Goal: Transaction & Acquisition: Obtain resource

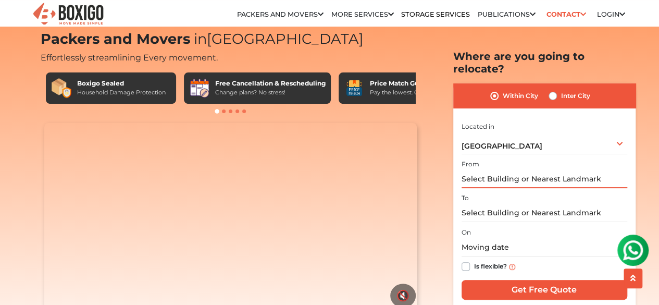
click at [505, 170] on input "text" at bounding box center [544, 179] width 166 height 18
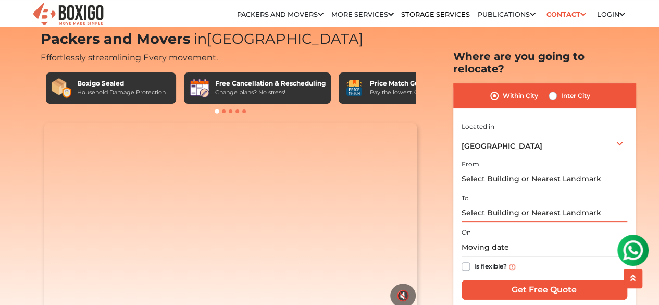
click at [493, 204] on input "text" at bounding box center [544, 213] width 166 height 18
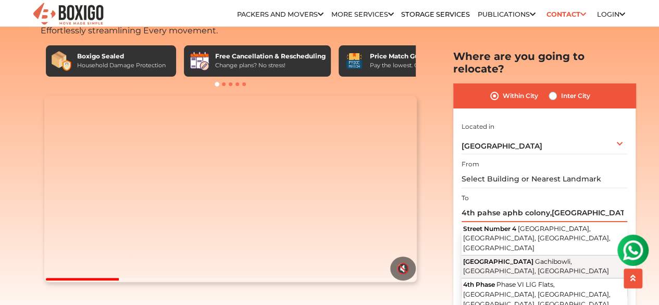
scroll to position [54, 0]
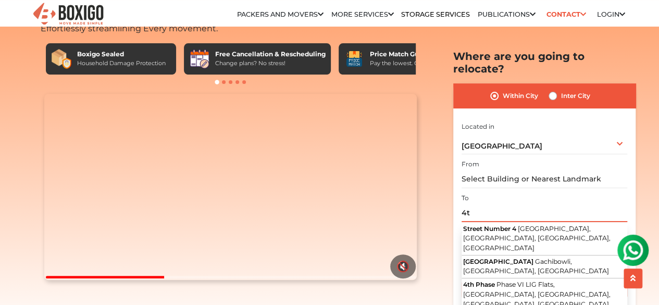
type input "4"
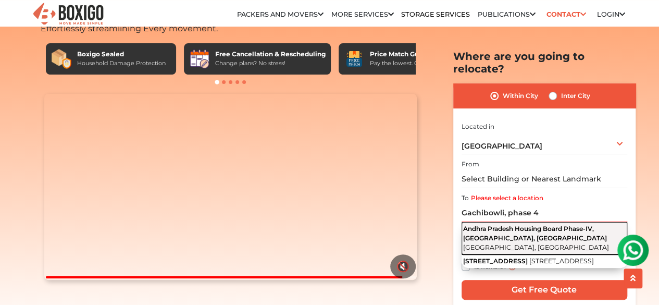
click at [539, 243] on span "[GEOGRAPHIC_DATA], [GEOGRAPHIC_DATA]" at bounding box center [536, 247] width 146 height 8
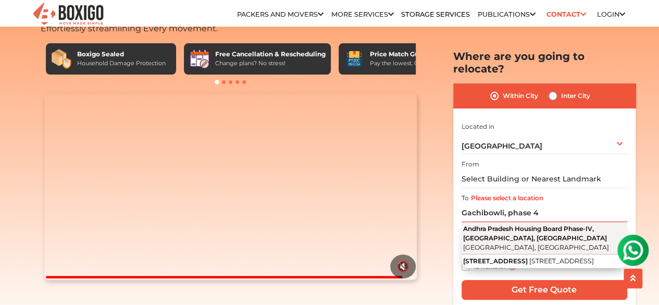
type input "Andhra Pradesh Housing Board Phase-IV, [GEOGRAPHIC_DATA], [GEOGRAPHIC_DATA], [G…"
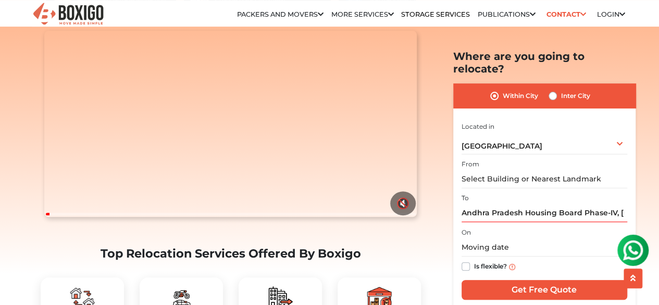
scroll to position [130, 0]
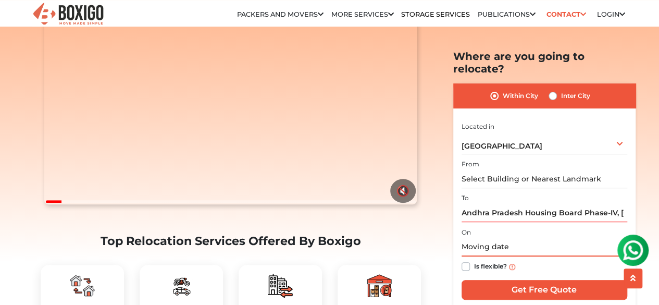
click at [492, 238] on input "text" at bounding box center [544, 247] width 166 height 18
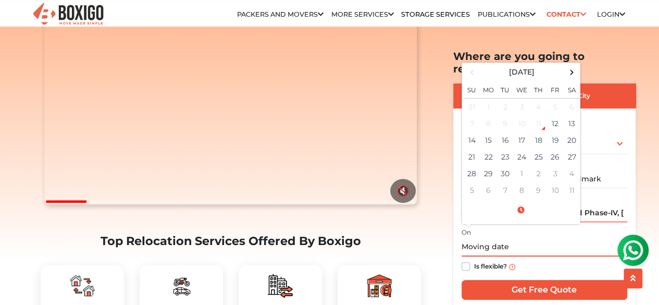
click at [492, 238] on input "text" at bounding box center [544, 247] width 166 height 18
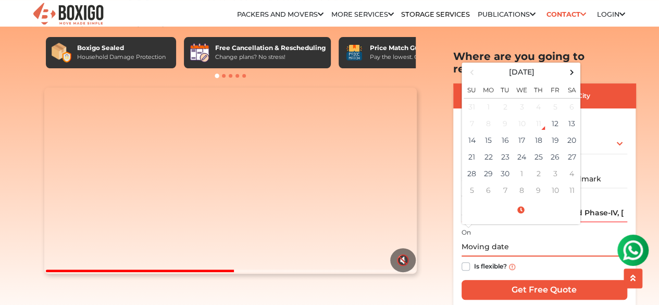
scroll to position [60, 0]
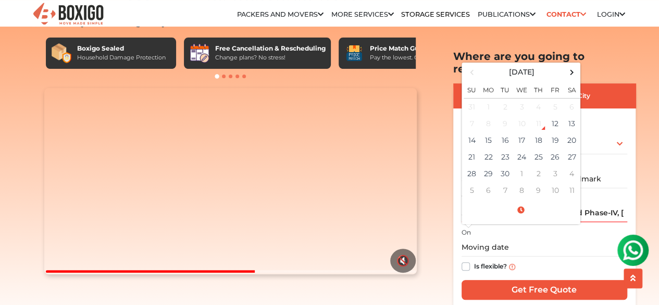
click at [441, 195] on section "Packers and Movers in [GEOGRAPHIC_DATA] Effortlessly streamlining Every movemen…" at bounding box center [527, 180] width 182 height 261
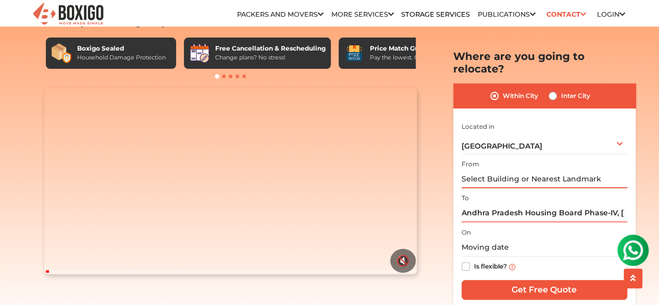
click at [510, 170] on input "text" at bounding box center [544, 179] width 166 height 18
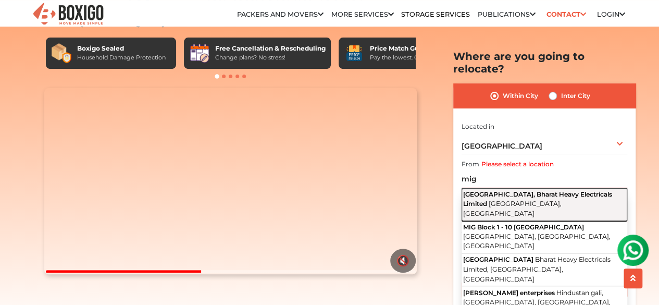
click at [497, 190] on span "[GEOGRAPHIC_DATA], Bharat Heavy Electricals Limited" at bounding box center [537, 198] width 149 height 17
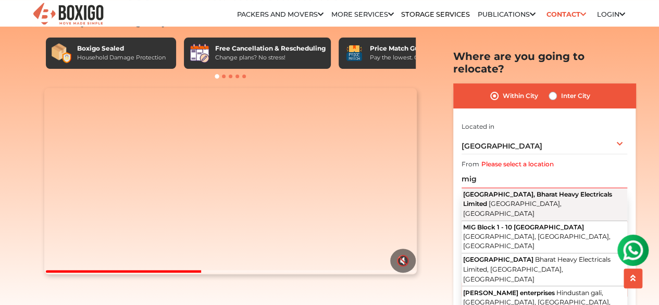
type input "[GEOGRAPHIC_DATA], Bharat Heavy Electricals Limited, [GEOGRAPHIC_DATA], [GEOGRA…"
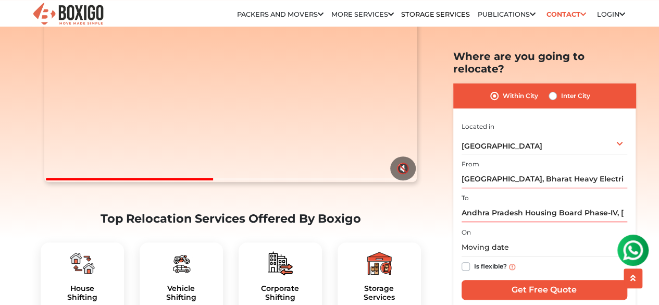
scroll to position [154, 0]
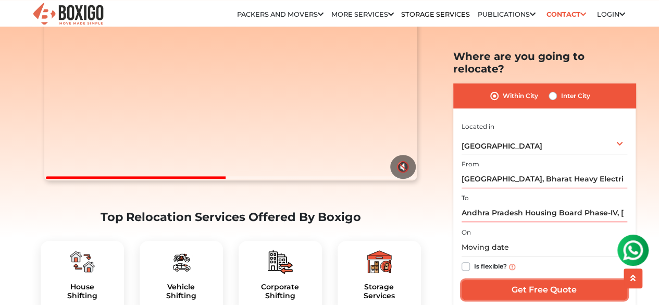
click at [504, 280] on input "Get Free Quote" at bounding box center [544, 290] width 166 height 20
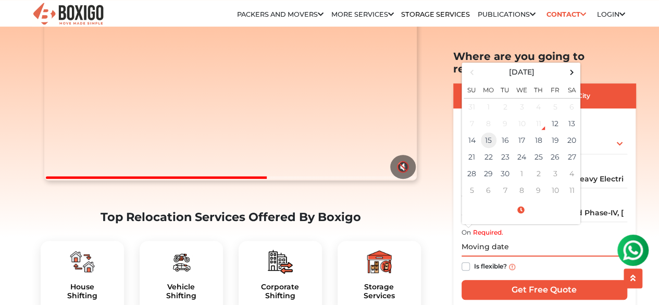
click at [491, 132] on td "15" at bounding box center [488, 140] width 17 height 17
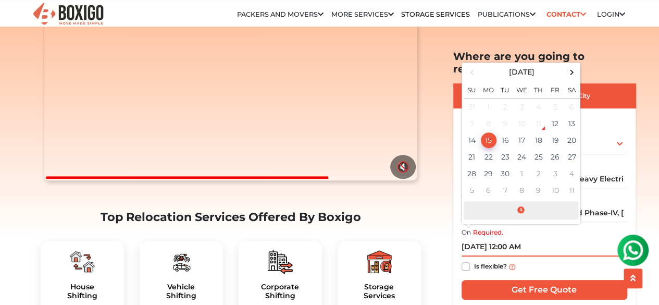
click at [522, 201] on span at bounding box center [520, 210] width 115 height 18
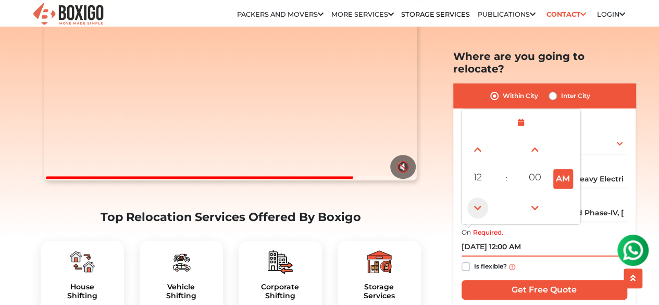
click at [475, 197] on span at bounding box center [477, 207] width 21 height 21
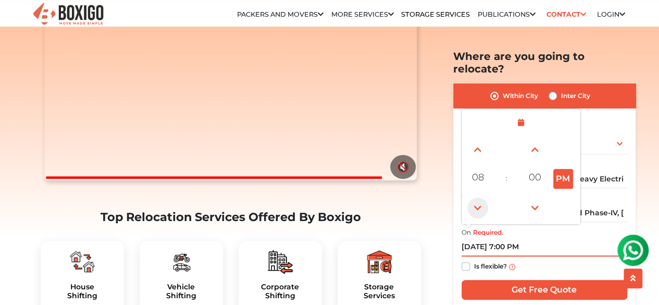
click at [475, 197] on span at bounding box center [477, 207] width 21 height 21
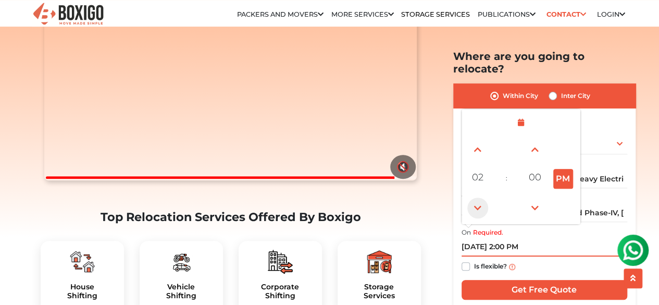
click at [475, 197] on span at bounding box center [477, 207] width 21 height 21
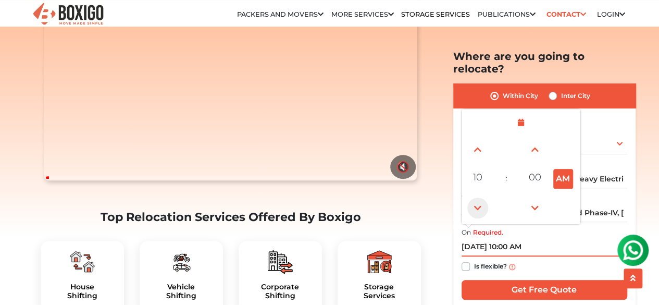
click at [475, 197] on span at bounding box center [477, 207] width 21 height 21
type input "[DATE] 9:00 AM"
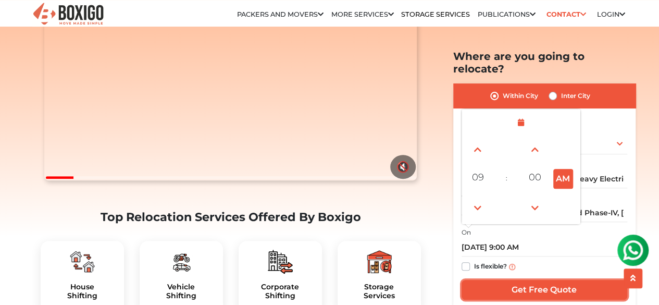
click at [502, 280] on input "Get Free Quote" at bounding box center [544, 290] width 166 height 20
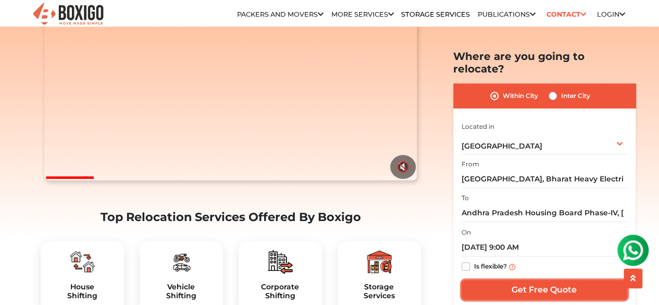
click at [502, 280] on input "Get Free Quote" at bounding box center [544, 290] width 166 height 20
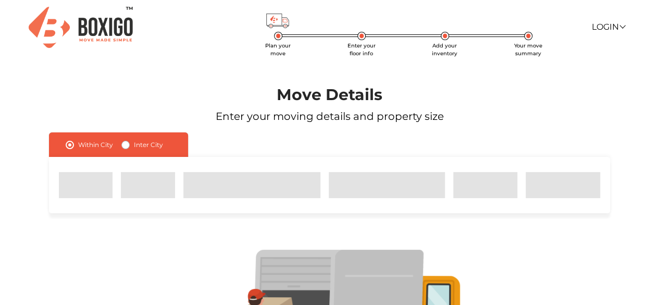
scroll to position [122, 0]
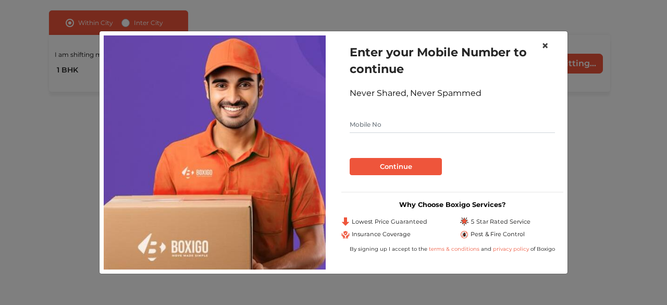
click at [543, 44] on span "×" at bounding box center [544, 45] width 7 height 15
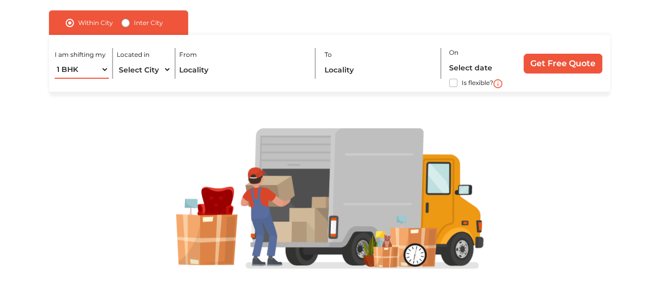
click at [86, 66] on select "1 BHK 2 BHK 3 BHK 3 + BHK FEW ITEMS" at bounding box center [82, 69] width 54 height 18
select select "FEW ITEMS"
click at [55, 60] on select "1 BHK 2 BHK 3 BHK 3 + BHK FEW ITEMS" at bounding box center [82, 69] width 54 height 18
click at [145, 68] on select "Select City Bangalore Bengaluru Bhopal Bhubaneswar Chennai Coimbatore Cuttack D…" at bounding box center [144, 69] width 54 height 18
select select "[GEOGRAPHIC_DATA]"
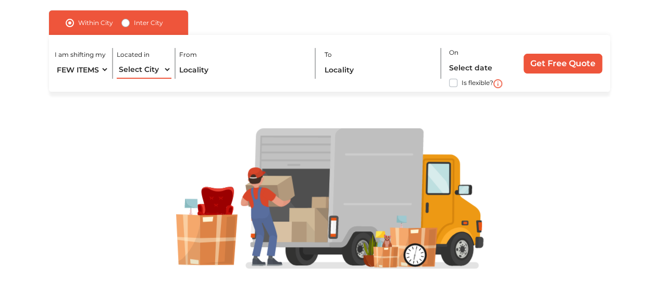
click at [117, 60] on select "Select City Bangalore Bengaluru Bhopal Bhubaneswar Chennai Coimbatore Cuttack D…" at bounding box center [144, 69] width 54 height 18
click at [213, 61] on input "text" at bounding box center [243, 69] width 128 height 18
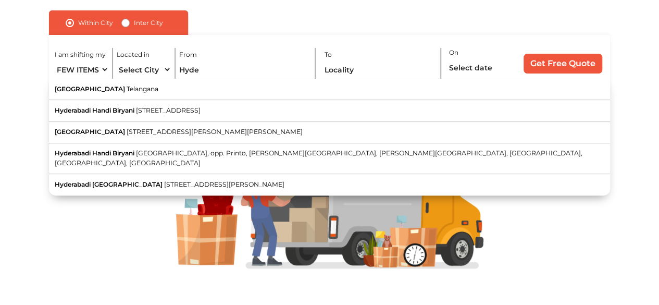
click at [178, 94] on button "Hyderabad Telangana" at bounding box center [329, 89] width 561 height 21
type input "[GEOGRAPHIC_DATA], [GEOGRAPHIC_DATA]"
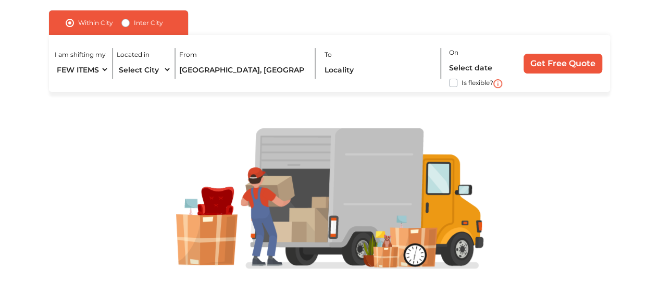
click at [323, 69] on div "I am shifting my 1 BHK 2 BHK 3 BHK 3 + BHK FEW ITEMS Located in Select City Ban…" at bounding box center [329, 63] width 561 height 57
click at [332, 72] on input "text" at bounding box center [379, 69] width 110 height 18
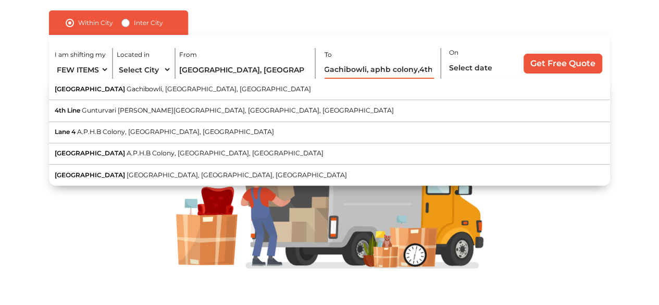
scroll to position [0, 0]
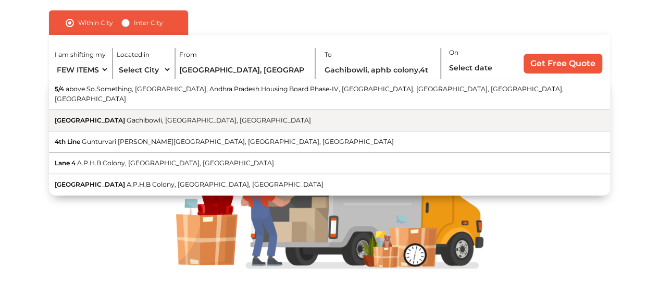
click at [233, 115] on button "APHB Colony Gachibowli, Hyderabad, Telangana" at bounding box center [329, 120] width 561 height 21
type input "APHB Colony, Gachibowli, Hyderabad, Telangana"
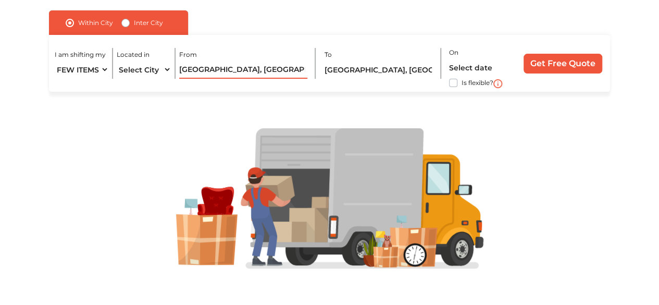
click at [237, 69] on input "[GEOGRAPHIC_DATA], [GEOGRAPHIC_DATA]" at bounding box center [243, 69] width 128 height 18
click at [349, 71] on input "APHB Colony, Gachibowli, Hyderabad, Telangana" at bounding box center [379, 69] width 110 height 18
click at [227, 72] on input "[GEOGRAPHIC_DATA], [GEOGRAPHIC_DATA]" at bounding box center [243, 69] width 128 height 18
paste input "APHB Colony, Gachibowli,"
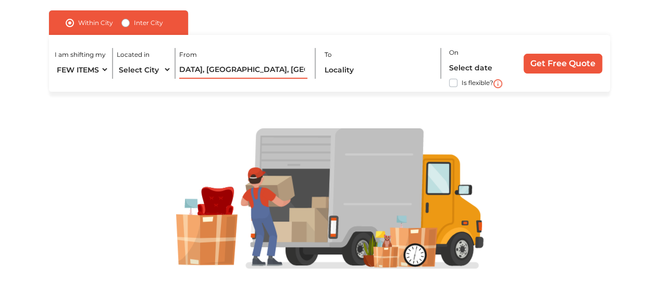
type input "APHB Colony, Gachibowli, Hyderabad, Telangana"
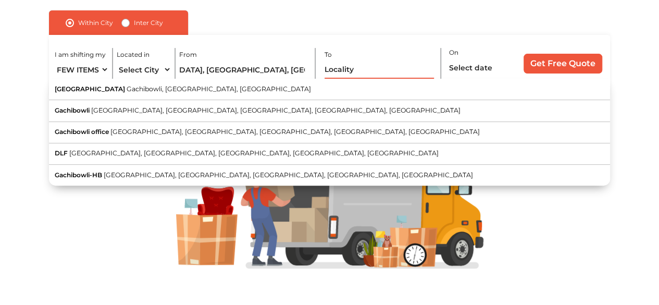
scroll to position [0, 0]
click at [329, 72] on input "text" at bounding box center [379, 69] width 110 height 18
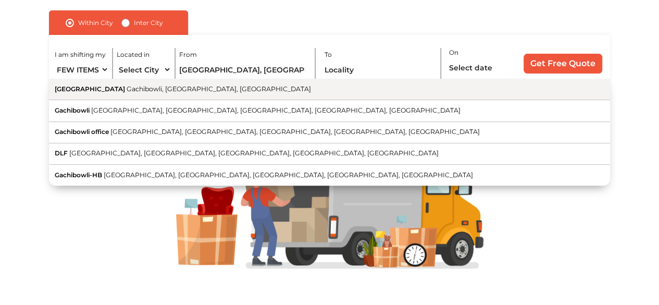
click at [286, 91] on button "APHB Colony Gachibowli, Hyderabad, Telangana" at bounding box center [329, 89] width 561 height 21
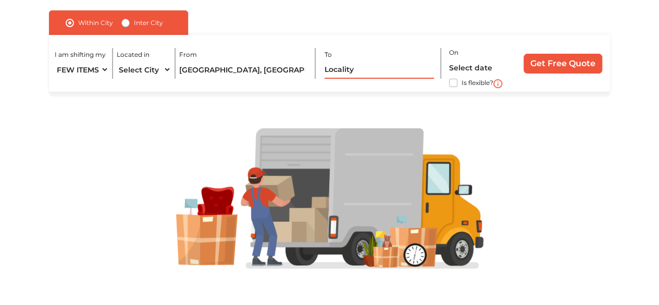
click at [331, 69] on input "text" at bounding box center [379, 69] width 110 height 18
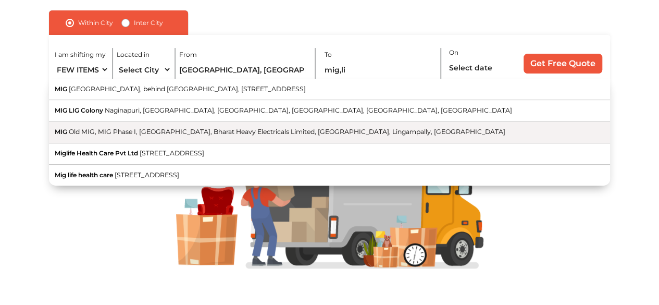
click at [306, 124] on button "MIG Old MIG, MIG Phase I, MIG Colony, Bharat Heavy Electricals Limited, Hyderab…" at bounding box center [329, 132] width 561 height 21
type input "MIG, Old MIG, MIG Phase I, MIG Colony, Bharat Heavy Electricals Limited, Hydera…"
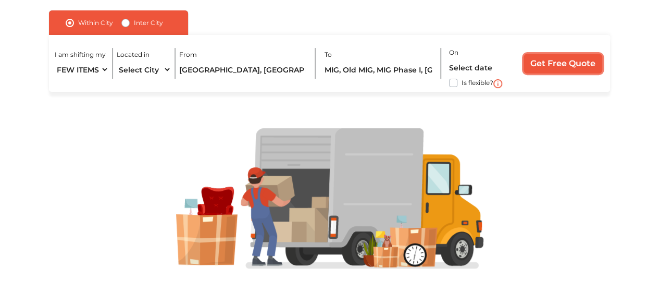
click at [556, 59] on input "Get Free Quote" at bounding box center [562, 64] width 79 height 20
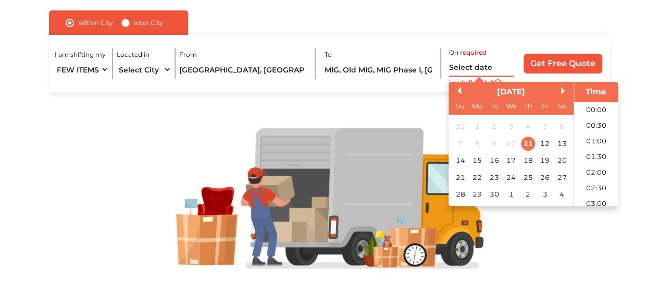
click at [466, 67] on input "text" at bounding box center [481, 67] width 65 height 18
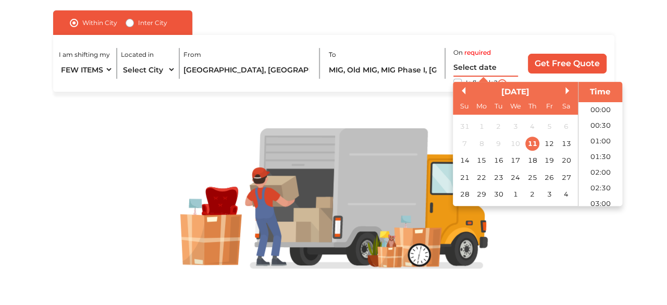
scroll to position [299, 0]
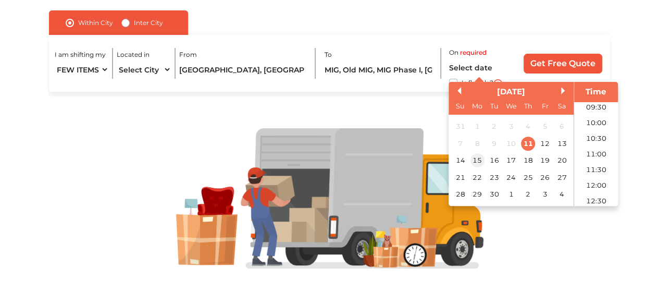
click at [483, 163] on div "15" at bounding box center [477, 161] width 14 height 14
click at [599, 139] on li "10:30" at bounding box center [596, 139] width 44 height 16
type input "15/09/2025 10:30 AM"
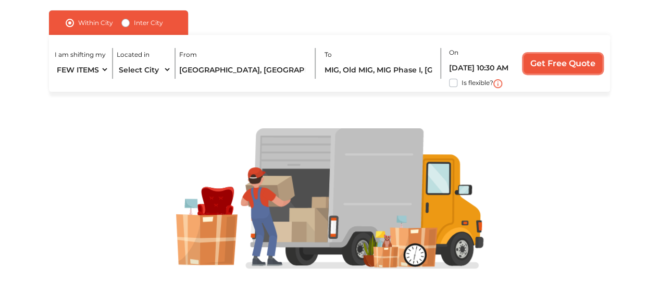
click at [563, 66] on input "Get Free Quote" at bounding box center [562, 64] width 79 height 20
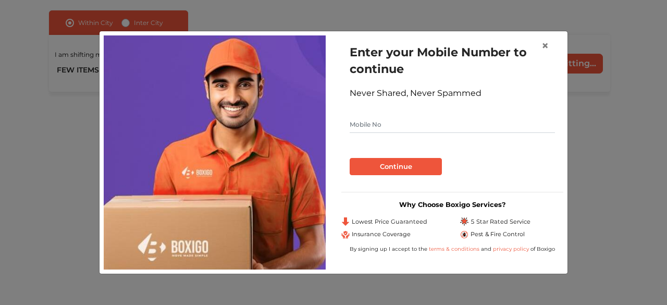
click at [424, 128] on input "text" at bounding box center [451, 124] width 205 height 17
type input "8639172925"
click at [384, 164] on button "Continue" at bounding box center [395, 167] width 92 height 18
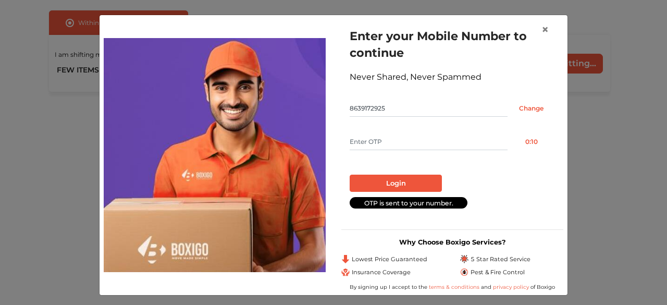
click at [388, 142] on input "text" at bounding box center [428, 141] width 158 height 17
type input "4809"
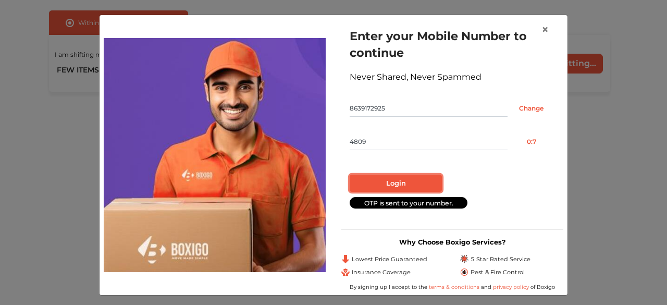
click at [380, 186] on button "Login" at bounding box center [395, 183] width 92 height 18
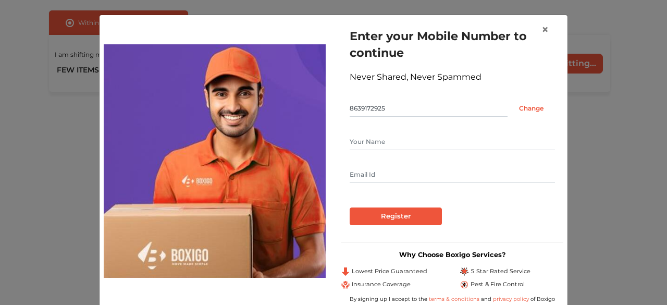
click at [384, 149] on input "text" at bounding box center [451, 141] width 205 height 17
type input "Sudheer"
type input "kovvurisudheer68@gmail.com"
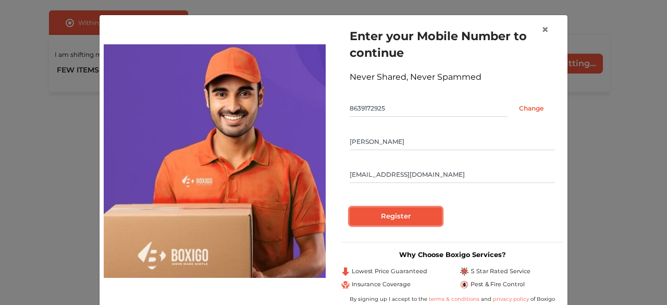
click at [375, 211] on input "Register" at bounding box center [395, 216] width 92 height 18
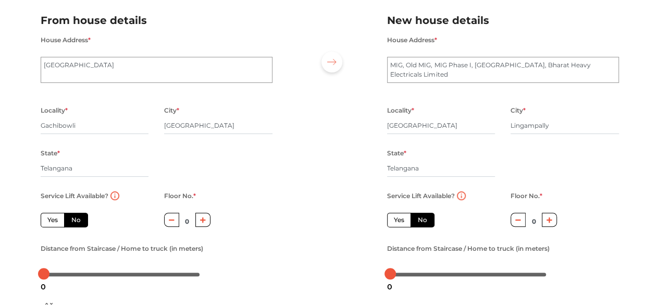
scroll to position [69, 0]
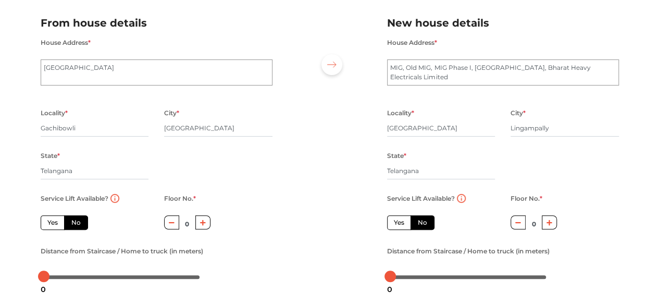
click at [174, 223] on button "button" at bounding box center [171, 222] width 15 height 14
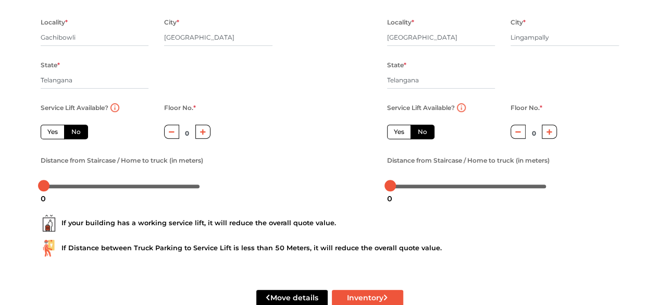
scroll to position [168, 0]
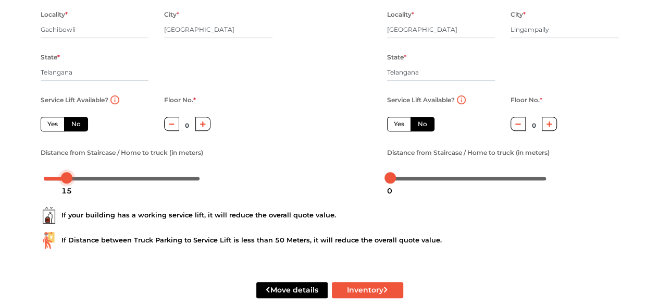
drag, startPoint x: 45, startPoint y: 180, endPoint x: 69, endPoint y: 183, distance: 24.2
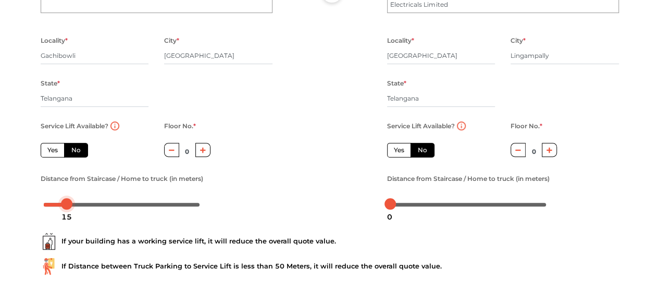
scroll to position [132, 0]
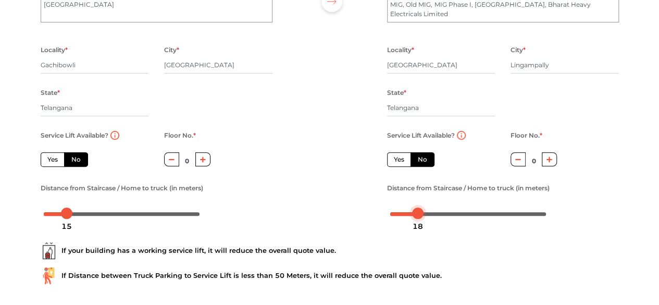
drag, startPoint x: 390, startPoint y: 213, endPoint x: 414, endPoint y: 212, distance: 24.5
click at [414, 212] on div at bounding box center [417, 212] width 11 height 11
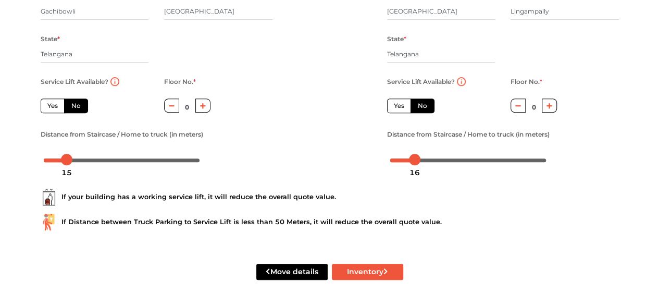
click at [52, 102] on label "Yes" at bounding box center [53, 105] width 24 height 15
click at [52, 102] on input "Yes" at bounding box center [50, 104] width 7 height 7
radio input "true"
click at [403, 103] on label "Yes" at bounding box center [399, 105] width 24 height 15
click at [400, 103] on input "Yes" at bounding box center [397, 104] width 7 height 7
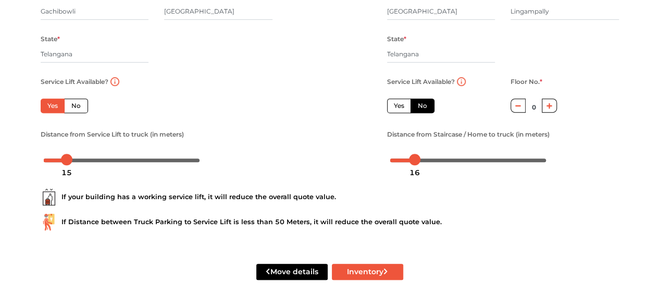
radio input "false"
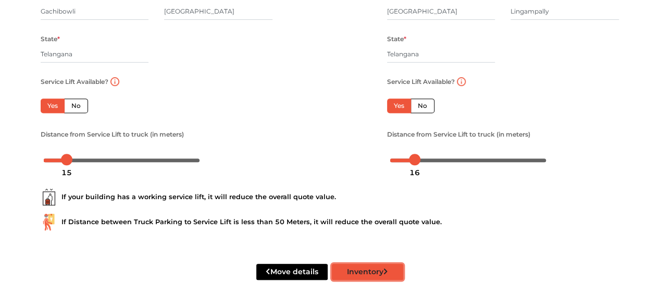
click at [361, 271] on button "Inventory" at bounding box center [367, 271] width 71 height 16
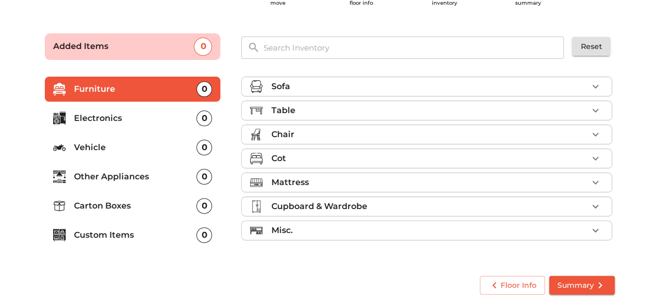
scroll to position [50, 0]
click at [340, 224] on div "Misc." at bounding box center [429, 230] width 317 height 12
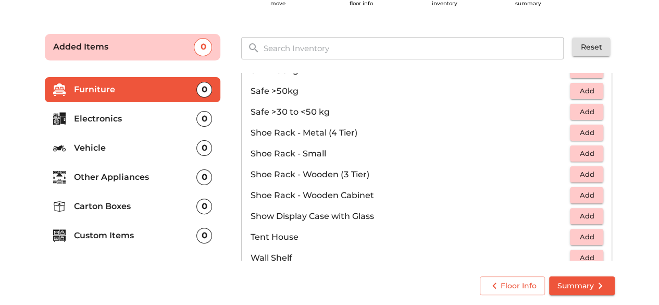
scroll to position [557, 0]
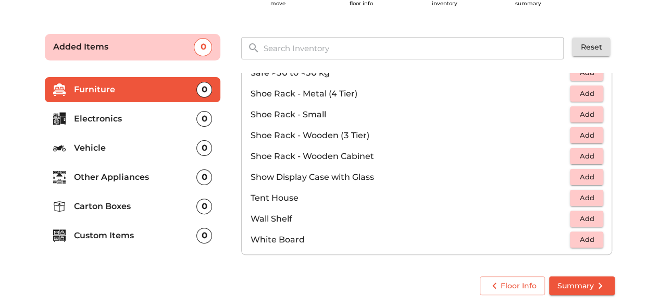
click at [126, 207] on p "Carton Boxes" at bounding box center [135, 206] width 123 height 12
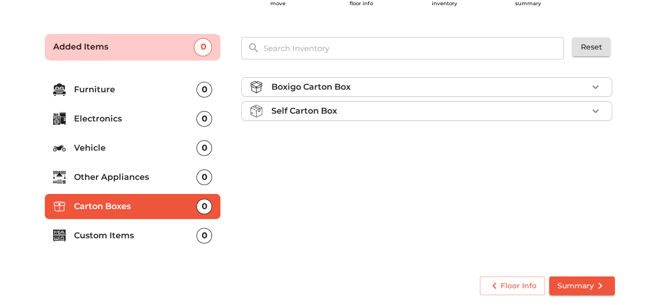
scroll to position [0, 0]
click at [403, 107] on div "Self Carton Box" at bounding box center [429, 111] width 317 height 12
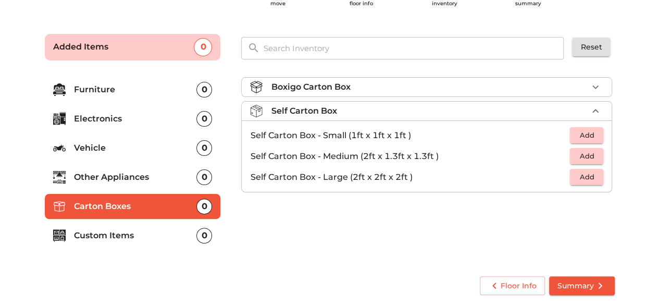
click at [594, 155] on span "Add" at bounding box center [586, 156] width 23 height 12
click at [594, 155] on icon "button" at bounding box center [595, 156] width 7 height 7
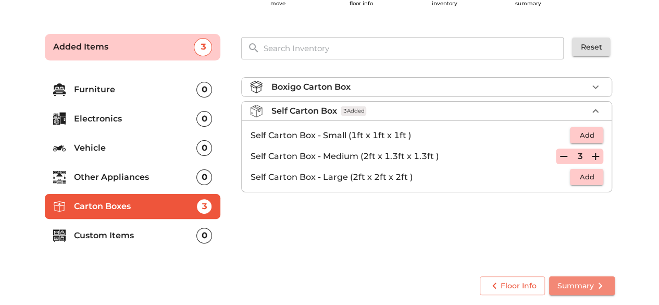
click at [583, 288] on span "Summary" at bounding box center [581, 285] width 49 height 13
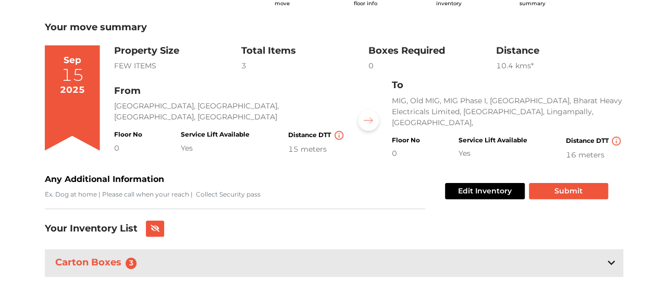
scroll to position [56, 0]
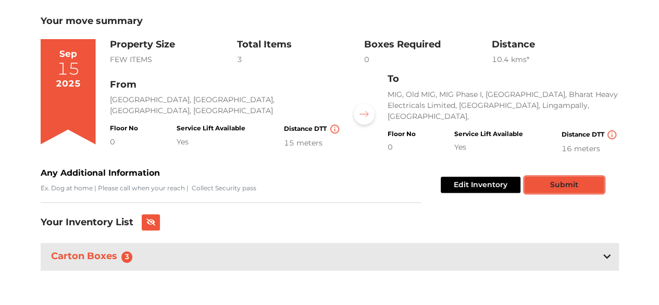
click at [538, 183] on button "Submit" at bounding box center [563, 185] width 79 height 16
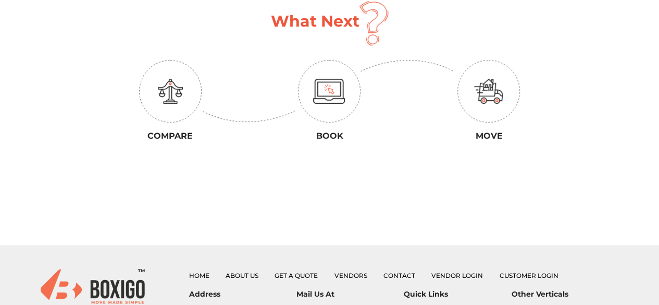
scroll to position [372, 0]
